Goal: Check status: Check status

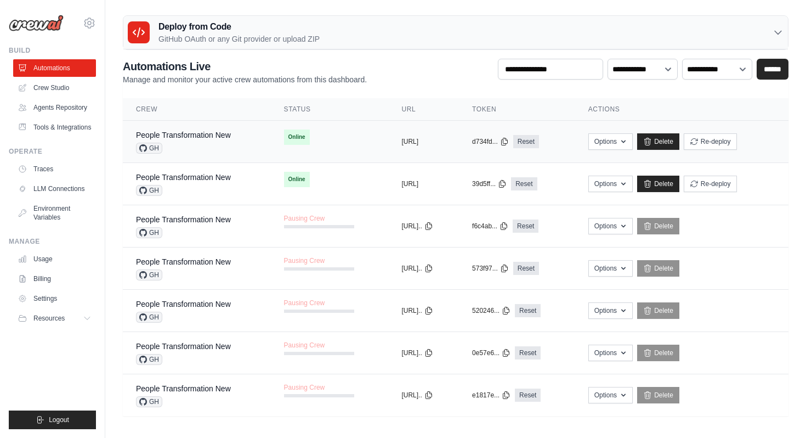
click at [202, 144] on div "GH" at bounding box center [183, 148] width 95 height 11
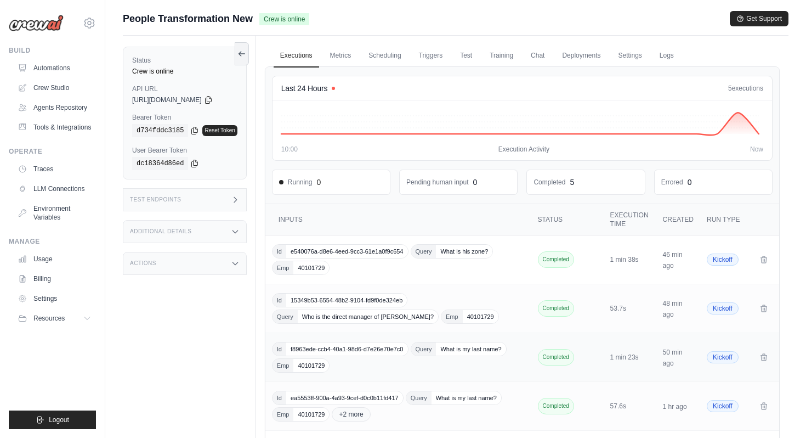
scroll to position [111, 0]
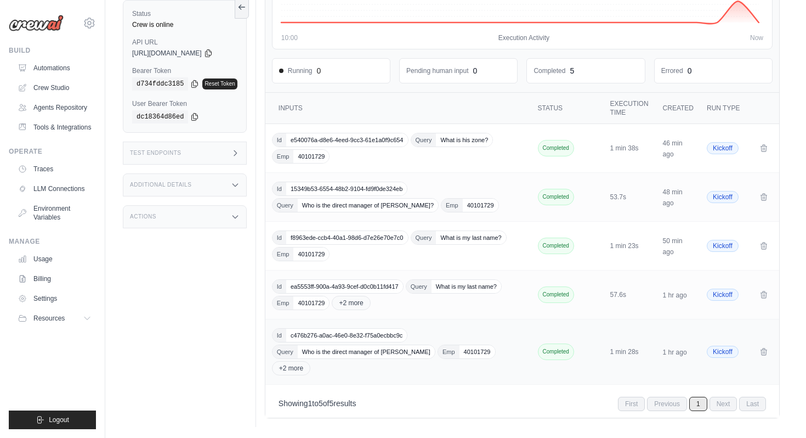
click at [382, 368] on div "Id c476b276-a0ac-46e0-8e32-f75a0ecbbc9c Query Who is the direct manager of Gaur…" at bounding box center [399, 351] width 255 height 47
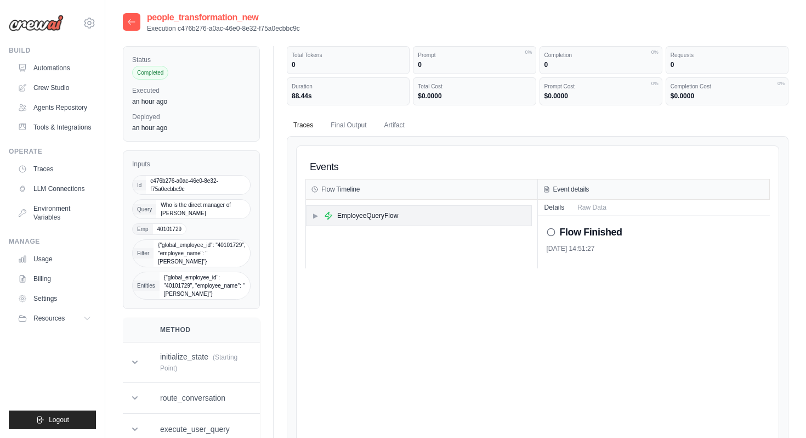
click at [413, 218] on div "▶ EmployeeQueryFlow" at bounding box center [419, 216] width 225 height 20
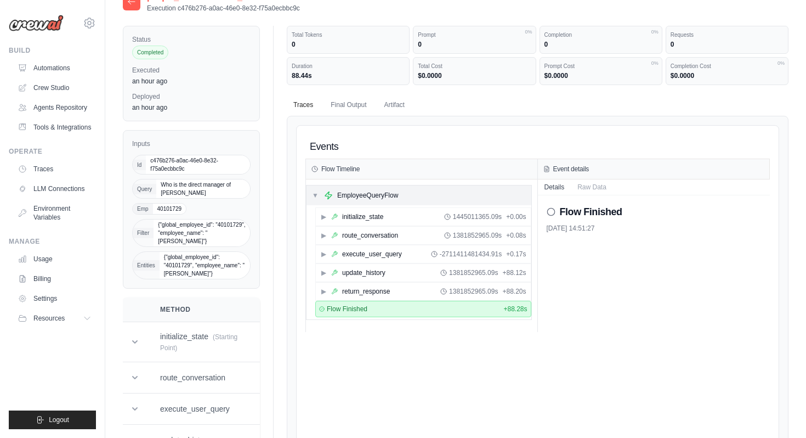
scroll to position [25, 0]
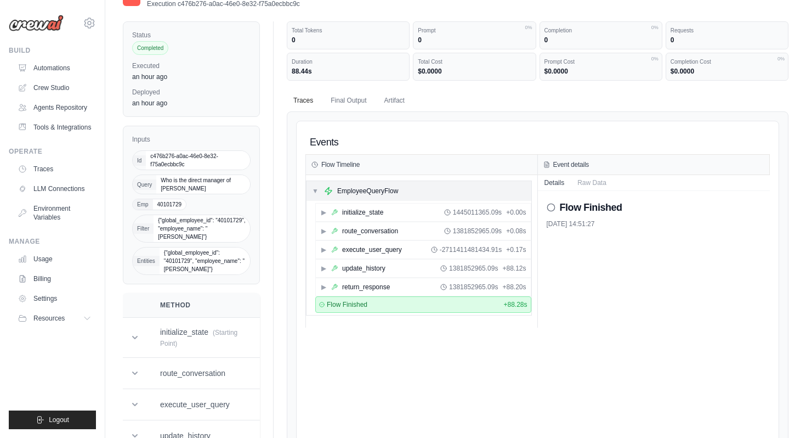
click at [413, 218] on div "▶ initialize_state 1445011365.09s + 0.00s" at bounding box center [423, 212] width 215 height 18
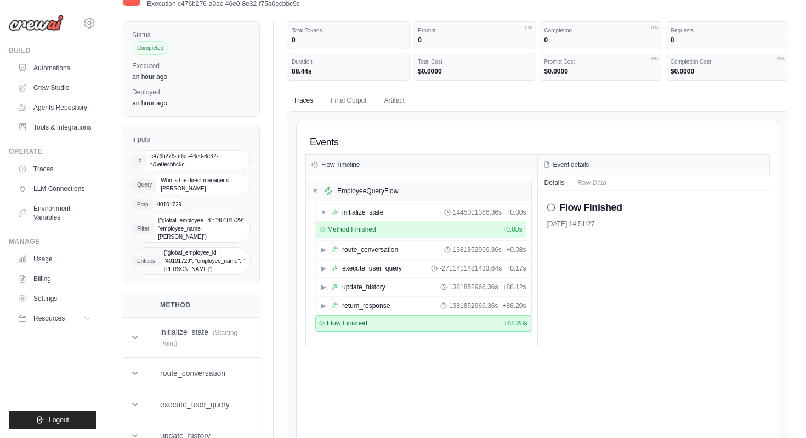
click at [407, 230] on div "Method Finished + 0.08s" at bounding box center [421, 229] width 203 height 9
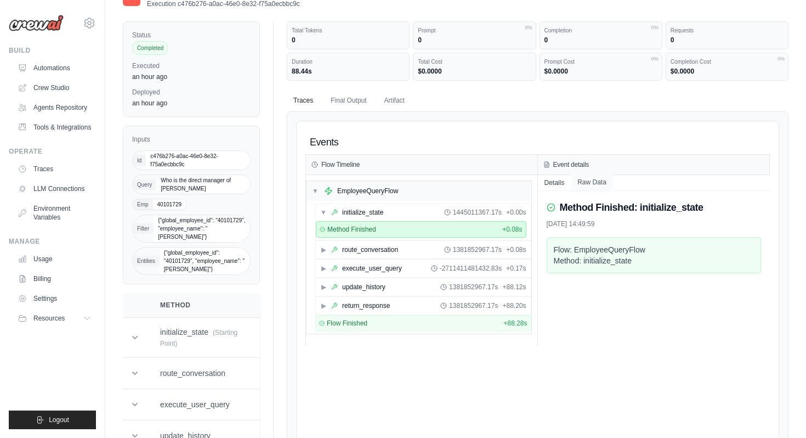
click at [577, 181] on button "Raw Data" at bounding box center [592, 181] width 42 height 15
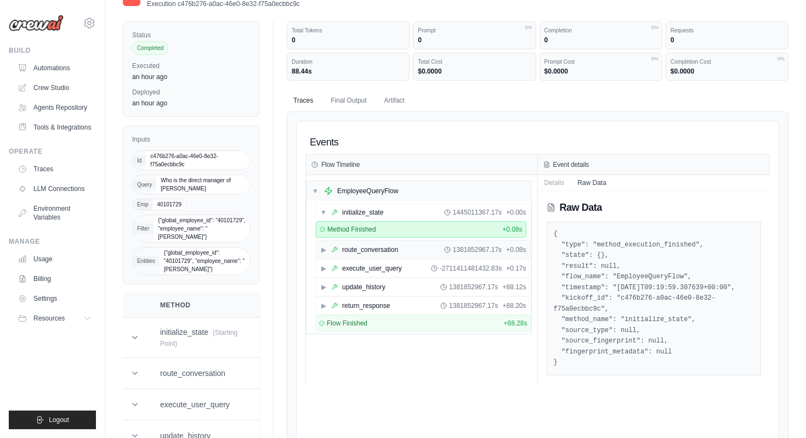
click at [395, 250] on div "route_conversation" at bounding box center [370, 249] width 56 height 9
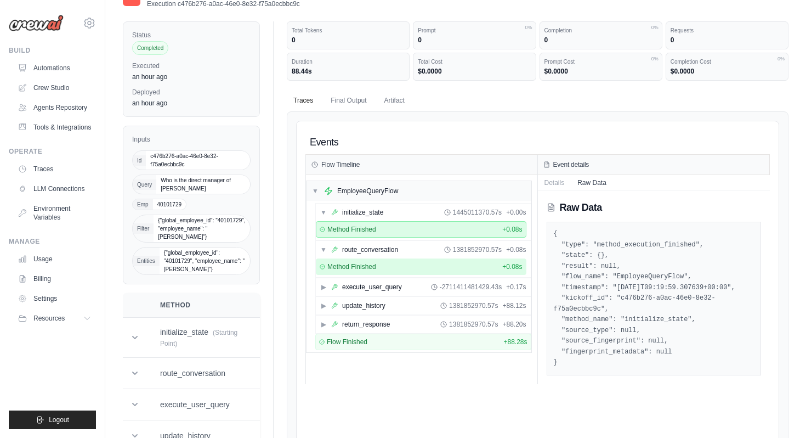
click at [395, 267] on div "Method Finished + 0.08s" at bounding box center [421, 266] width 203 height 9
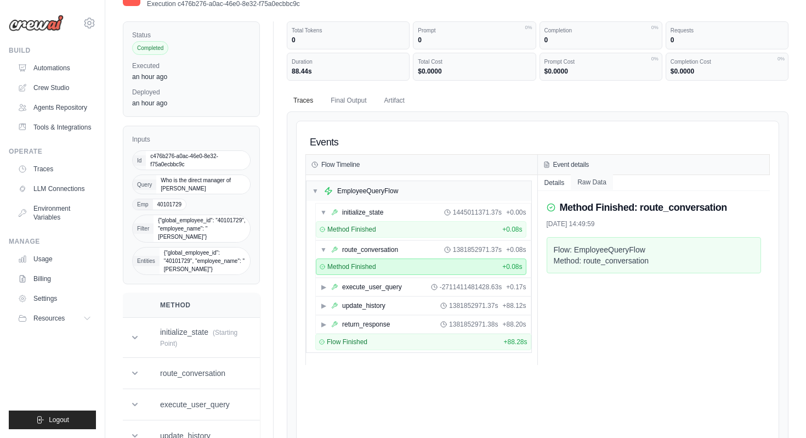
click at [591, 185] on button "Raw Data" at bounding box center [592, 181] width 42 height 15
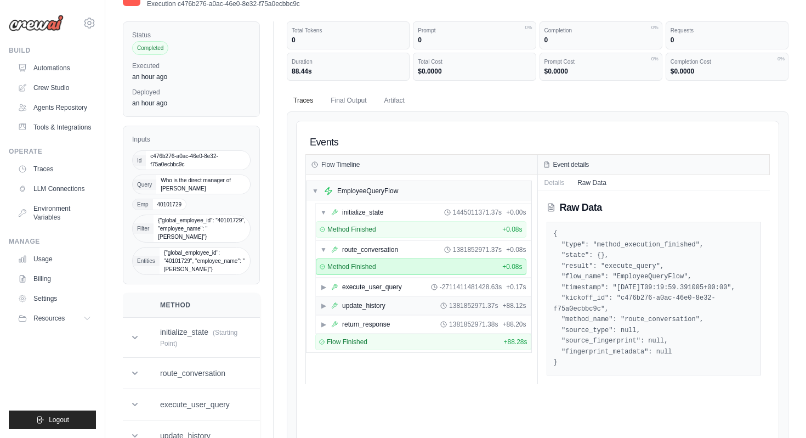
scroll to position [41, 0]
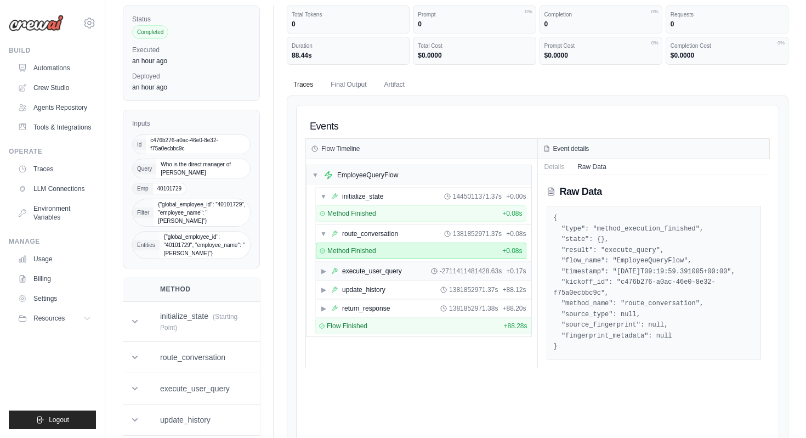
click at [381, 277] on div "▶ execute_user_query -2711411481428.63s + 0.17s" at bounding box center [423, 271] width 215 height 18
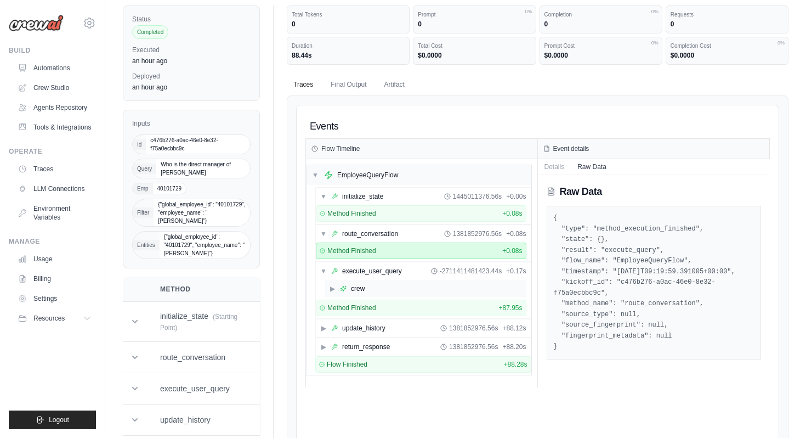
click at [380, 290] on div "▶ crew" at bounding box center [426, 289] width 202 height 18
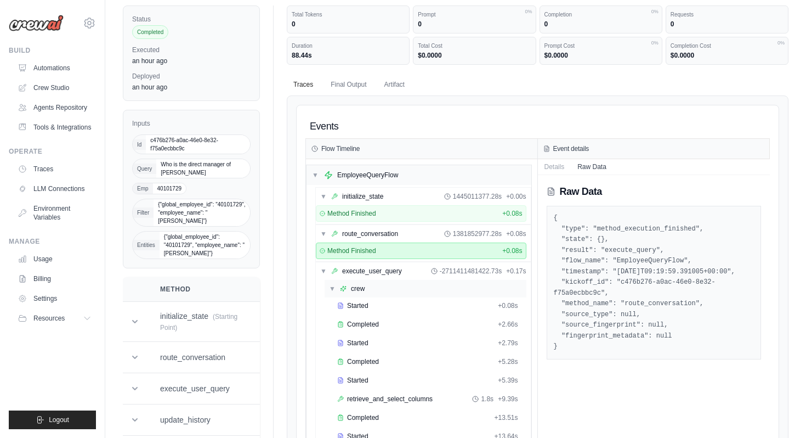
scroll to position [103, 0]
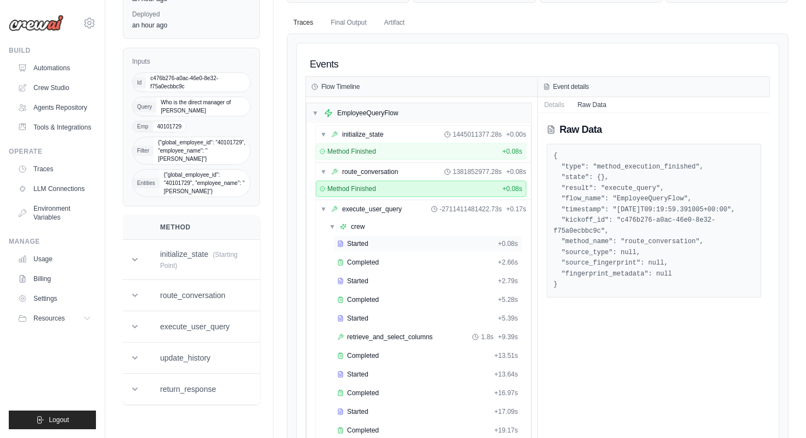
click at [381, 246] on div "Started" at bounding box center [415, 243] width 156 height 9
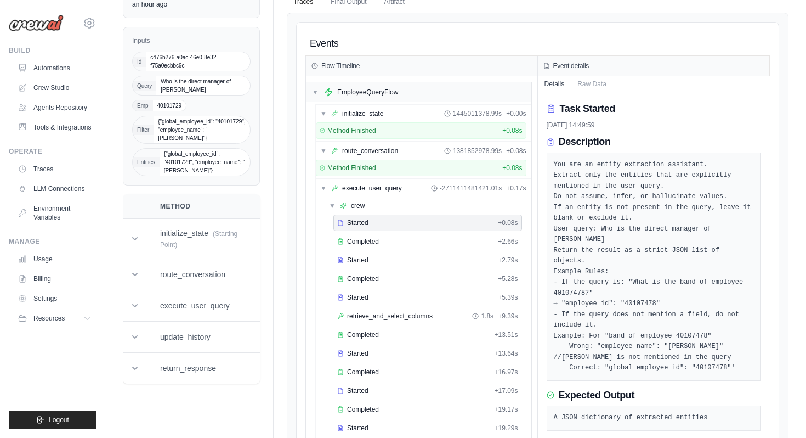
scroll to position [130, 0]
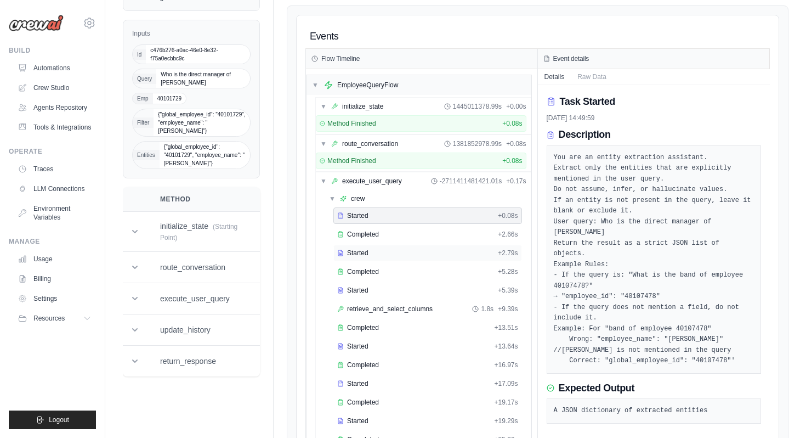
click at [348, 253] on span "Started" at bounding box center [357, 252] width 21 height 9
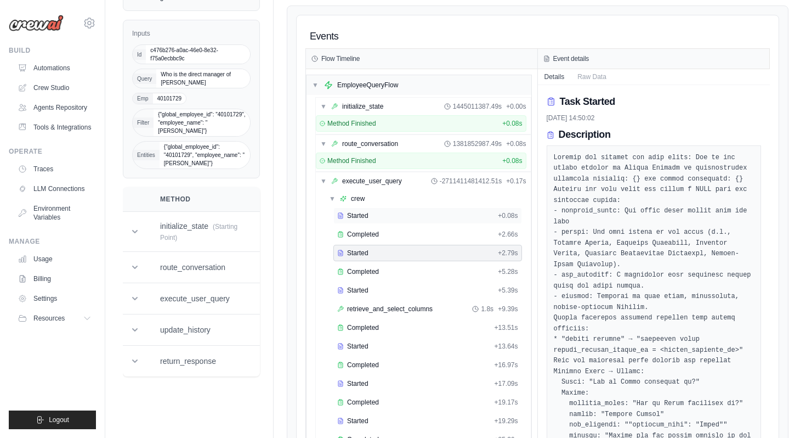
click at [347, 219] on span "Started" at bounding box center [357, 215] width 21 height 9
